Goal: Navigation & Orientation: Find specific page/section

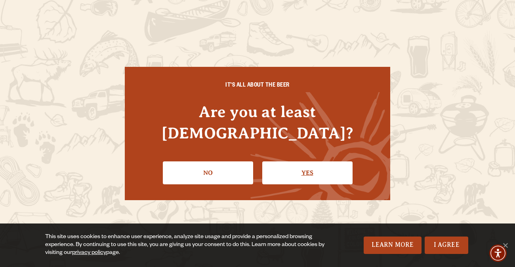
click at [299, 163] on link "Yes" at bounding box center [307, 172] width 90 height 23
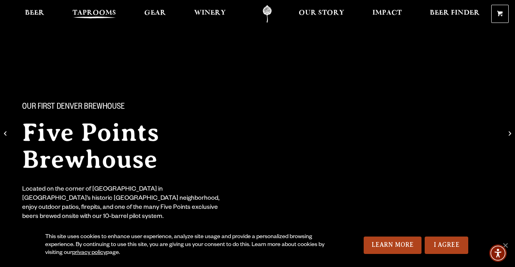
click at [104, 10] on span "Taprooms" at bounding box center [94, 13] width 44 height 6
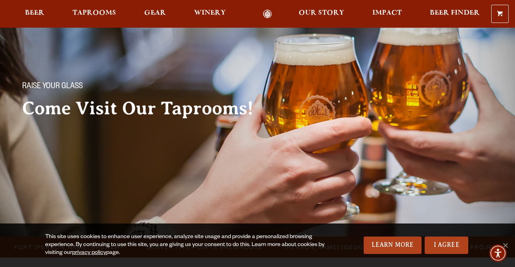
scroll to position [22, 0]
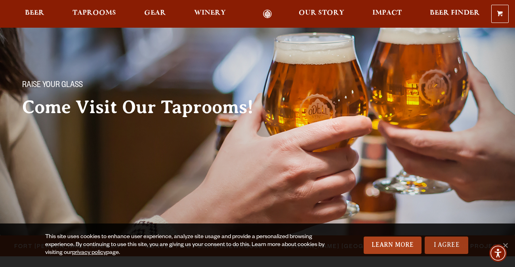
click at [441, 241] on link "I Agree" at bounding box center [446, 245] width 44 height 17
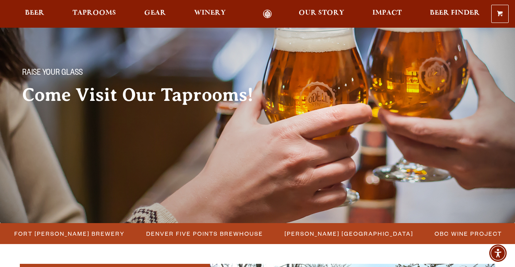
scroll to position [34, 0]
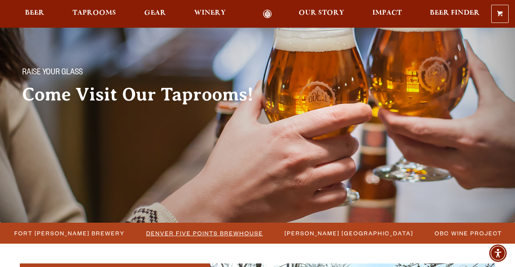
click at [232, 232] on span "Denver Five Points Brewhouse" at bounding box center [204, 233] width 117 height 11
